Goal: Check status

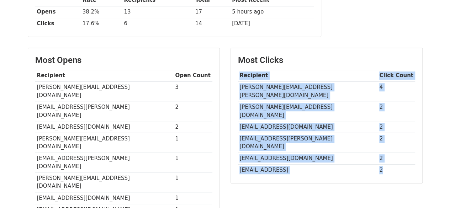
click at [262, 81] on td "[PERSON_NAME][EMAIL_ADDRESS][PERSON_NAME][DOMAIN_NAME]" at bounding box center [308, 91] width 140 height 20
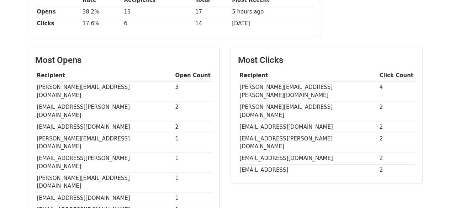
click at [262, 81] on td "[PERSON_NAME][EMAIL_ADDRESS][PERSON_NAME][DOMAIN_NAME]" at bounding box center [308, 91] width 140 height 20
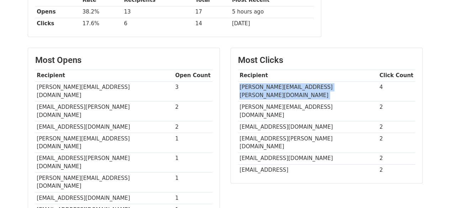
click at [262, 81] on td "[PERSON_NAME][EMAIL_ADDRESS][PERSON_NAME][DOMAIN_NAME]" at bounding box center [308, 91] width 140 height 20
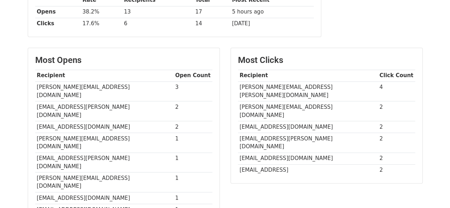
click at [287, 153] on td "[EMAIL_ADDRESS][DOMAIN_NAME]" at bounding box center [308, 159] width 140 height 12
copy tr "[EMAIL_ADDRESS][DOMAIN_NAME]"
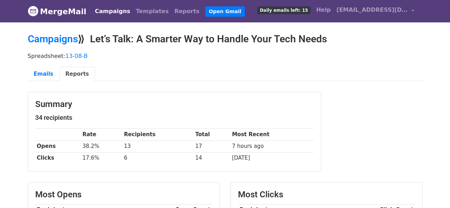
click at [87, 145] on td "38.2%" at bounding box center [102, 146] width 42 height 12
copy tr "38.2%"
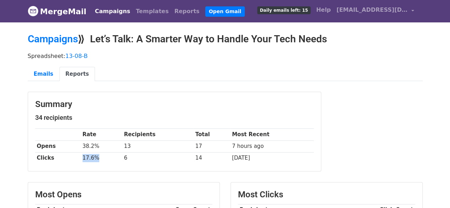
drag, startPoint x: 107, startPoint y: 156, endPoint x: 74, endPoint y: 159, distance: 32.5
click at [74, 159] on tr "Clicks 17.6% 6 14 [DATE]" at bounding box center [174, 158] width 278 height 12
copy tr "17.6%"
